Goal: Task Accomplishment & Management: Use online tool/utility

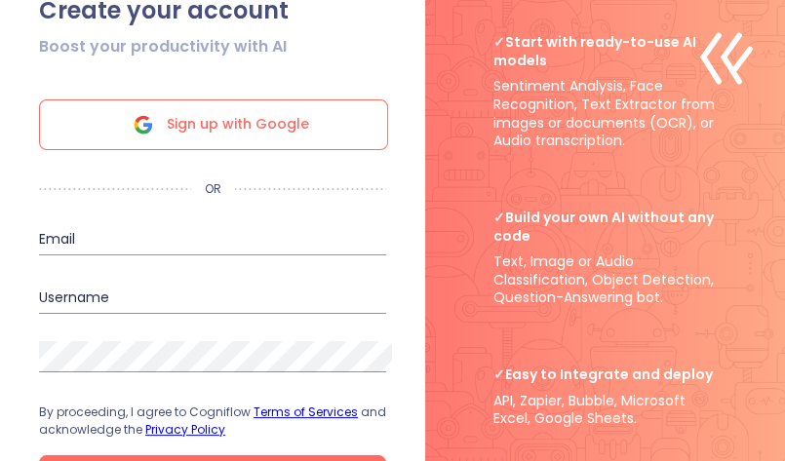
click at [224, 134] on span "Sign up with Google" at bounding box center [238, 124] width 142 height 49
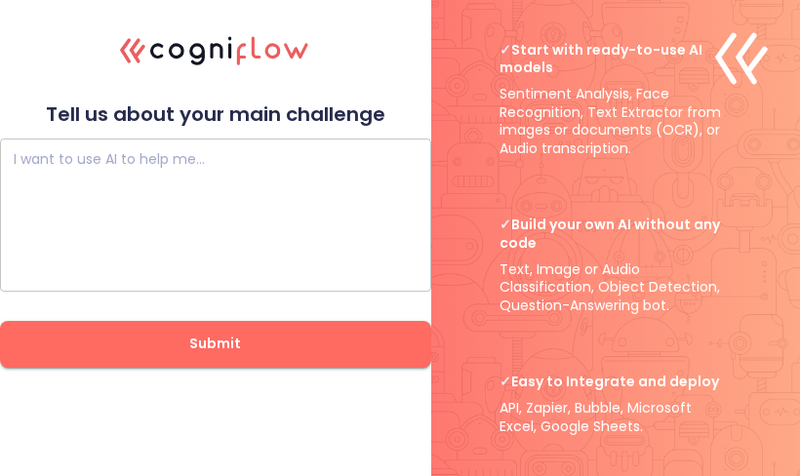
click at [148, 170] on textarea at bounding box center [216, 214] width 404 height 117
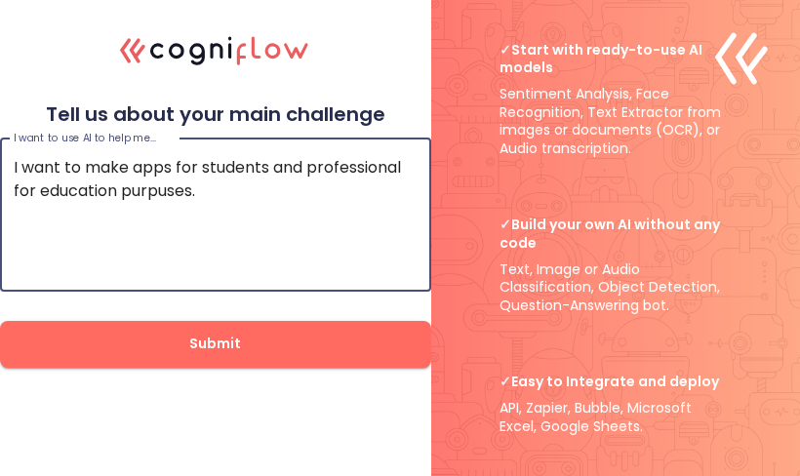
type textarea "I want to make apps for students and professional for education purpuses."
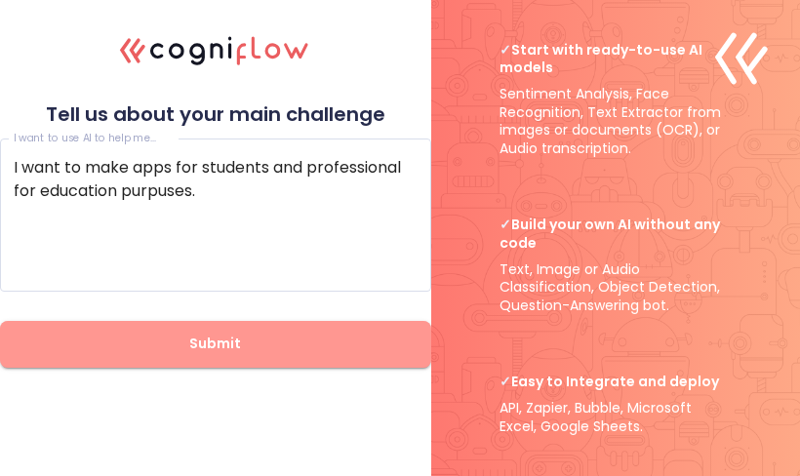
click at [310, 347] on span "Submit" at bounding box center [215, 344] width 369 height 24
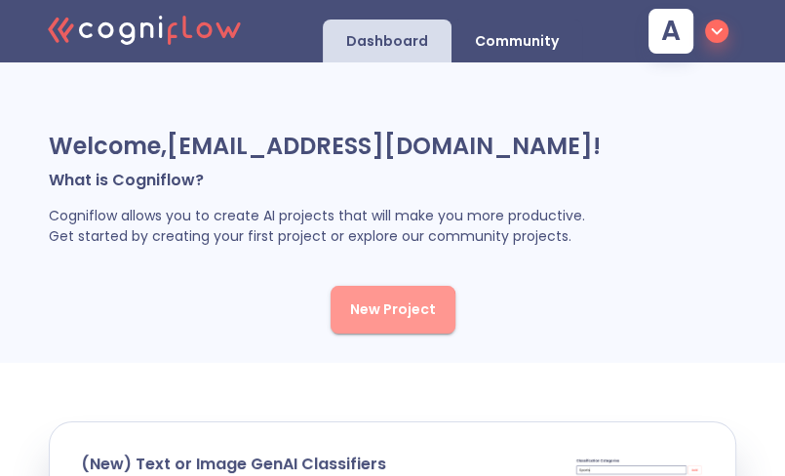
click at [371, 317] on span "New Project" at bounding box center [393, 310] width 86 height 24
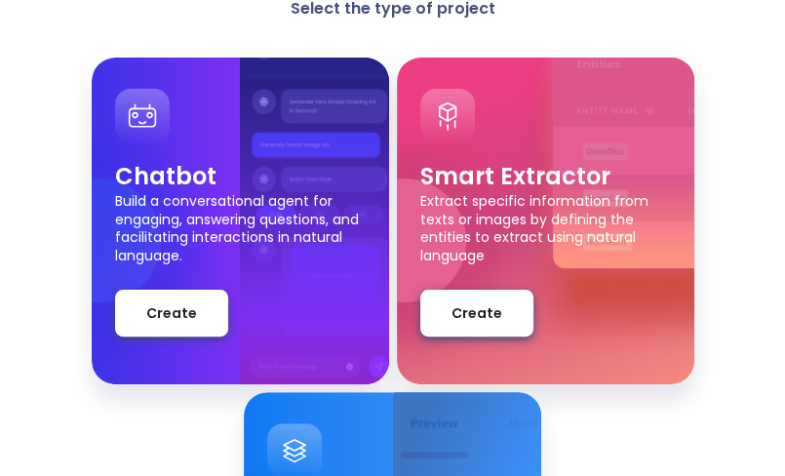
scroll to position [152, 0]
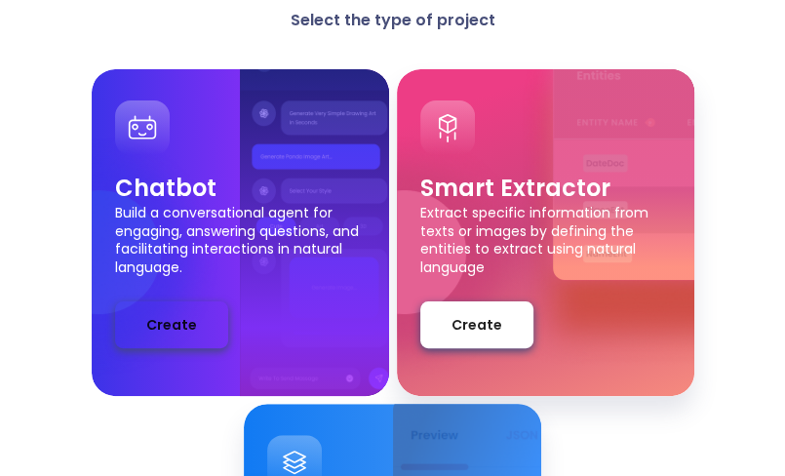
click at [194, 328] on button "Create" at bounding box center [171, 324] width 113 height 47
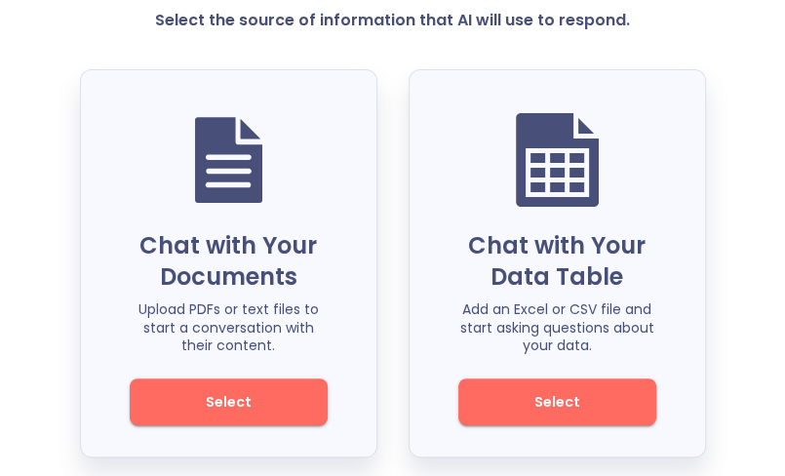
scroll to position [168, 0]
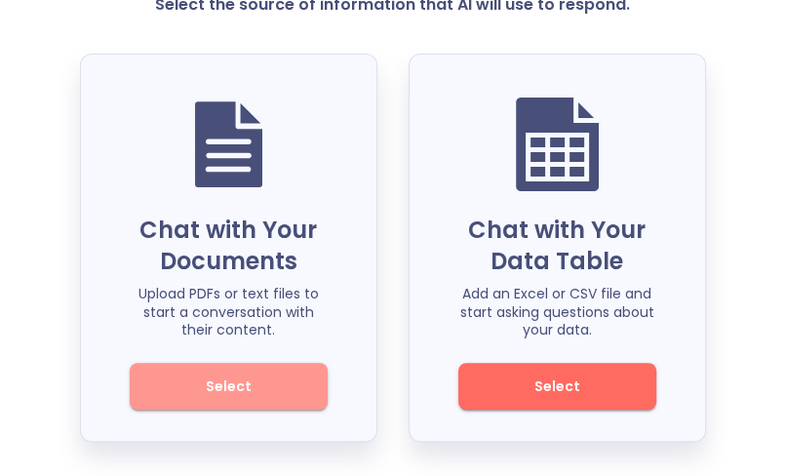
click at [205, 375] on span "Select" at bounding box center [229, 387] width 132 height 24
